Goal: Check status: Check status

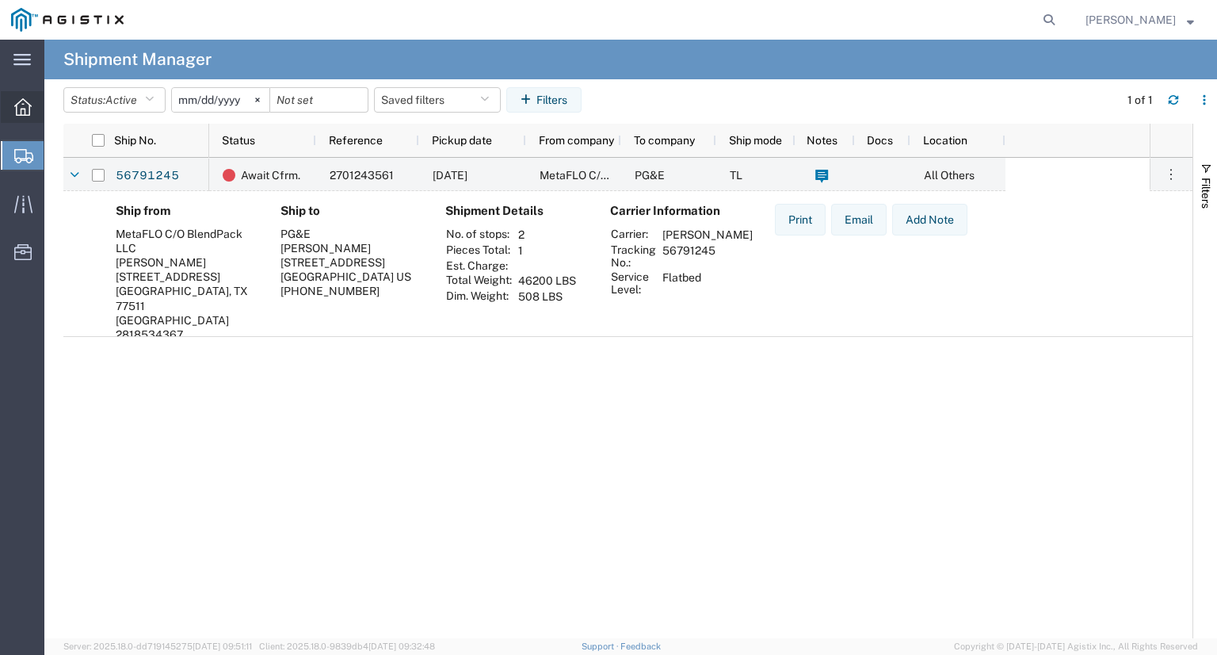
click at [42, 110] on div at bounding box center [23, 107] width 44 height 32
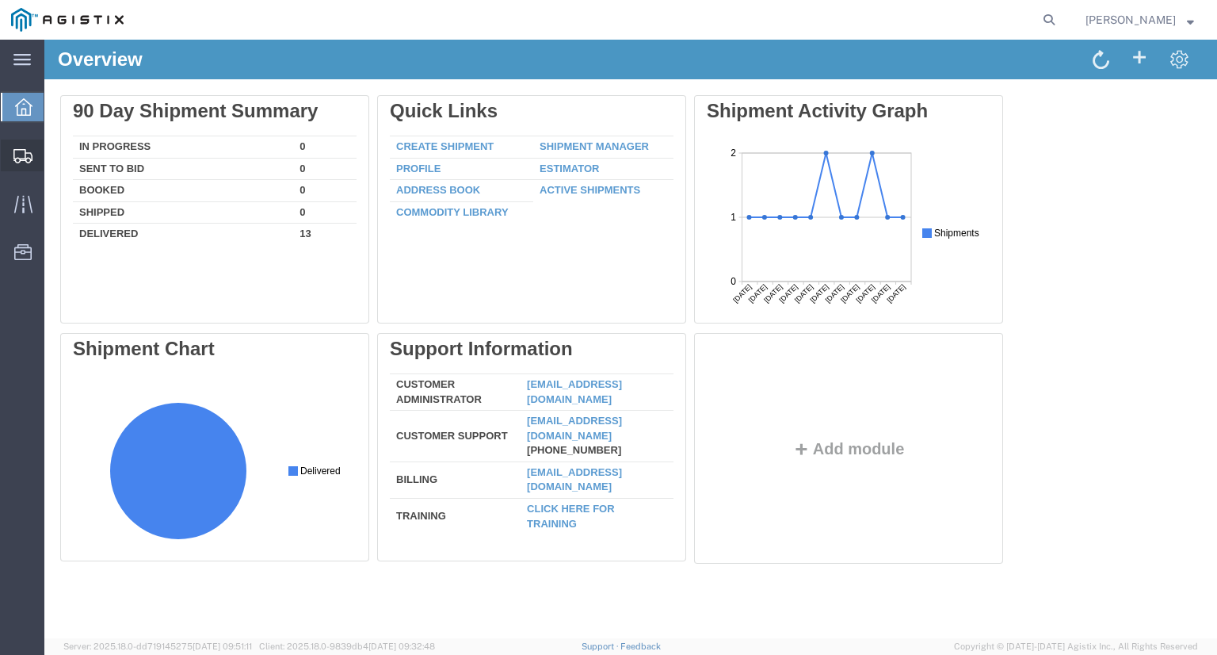
click at [7, 159] on div at bounding box center [23, 155] width 44 height 32
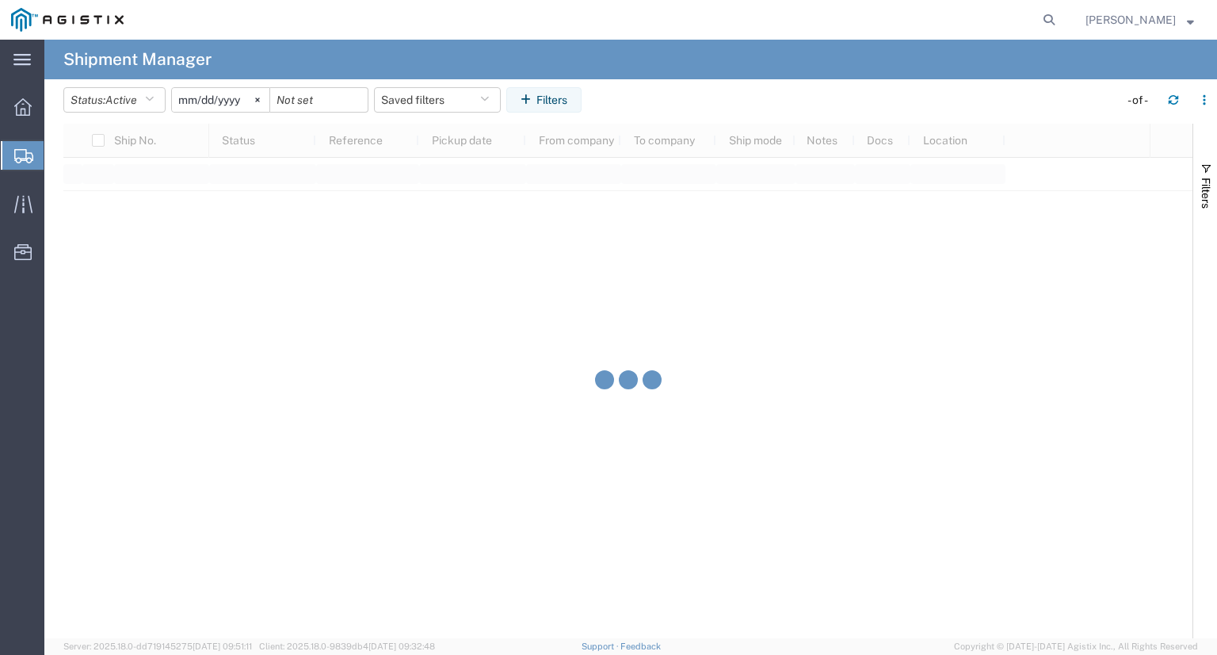
click at [0, 0] on span "Shipment Manager" at bounding box center [0, 0] width 0 height 0
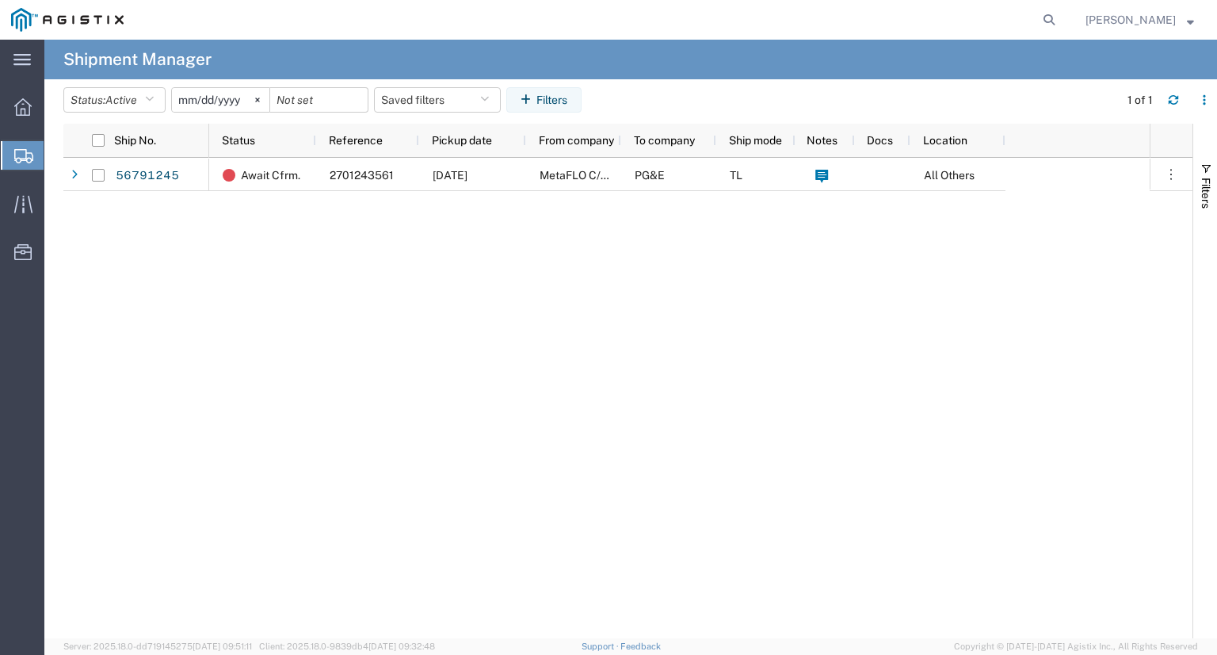
click at [0, 0] on span "Shipment Manager" at bounding box center [0, 0] width 0 height 0
drag, startPoint x: 89, startPoint y: 188, endPoint x: 329, endPoint y: 256, distance: 249.6
click at [329, 256] on div "Await Cfrm. 2701243561 [DATE] MetaFLO C/O BlendPack LLC PG&E TL All Others" at bounding box center [679, 398] width 941 height 480
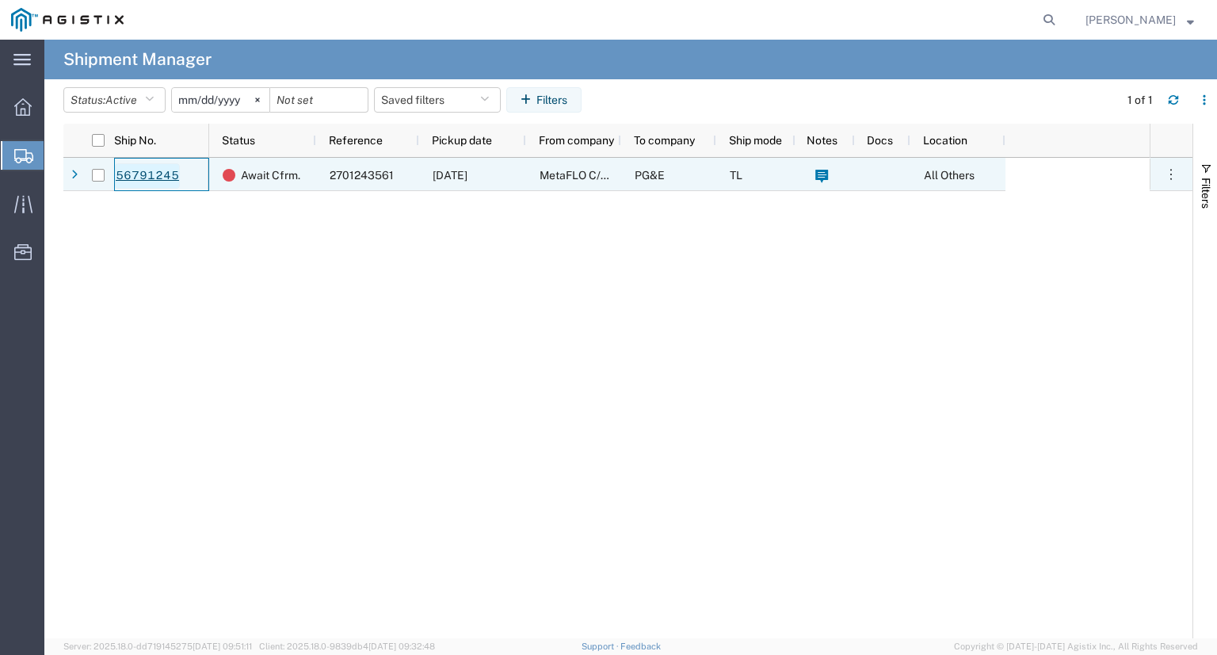
drag, startPoint x: 190, startPoint y: 178, endPoint x: 149, endPoint y: 179, distance: 41.2
click at [149, 179] on div "56791245" at bounding box center [161, 174] width 95 height 33
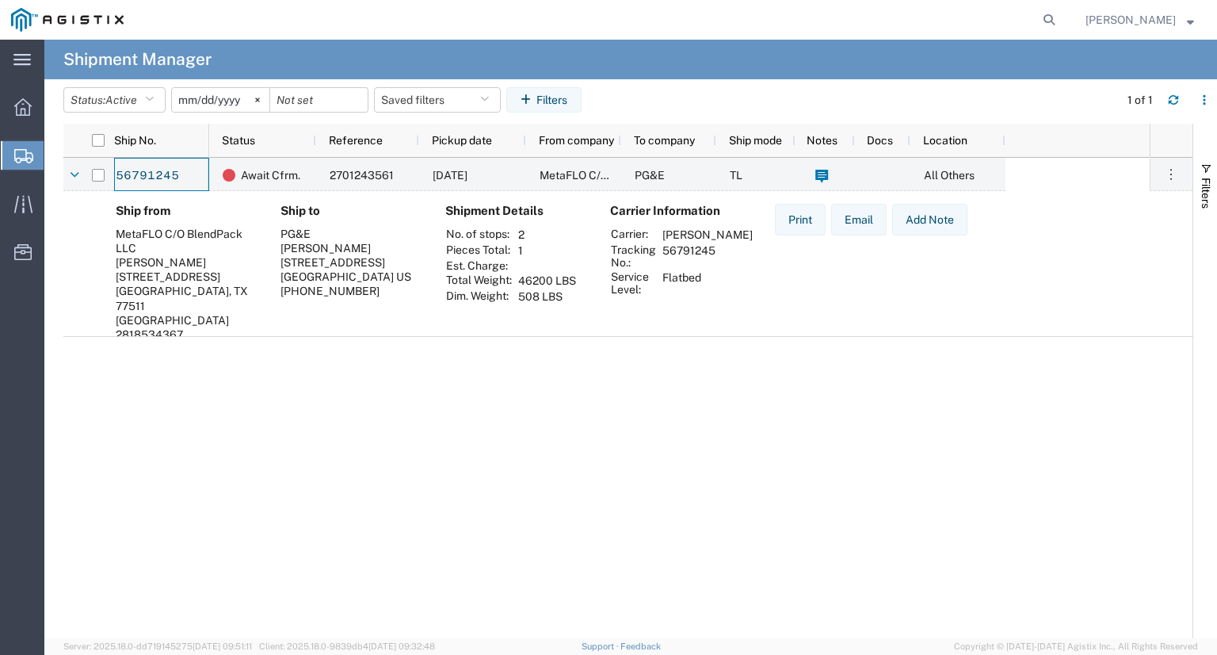
click at [708, 263] on td "56791245" at bounding box center [707, 255] width 101 height 27
copy td "56791245"
